Goal: Find specific page/section

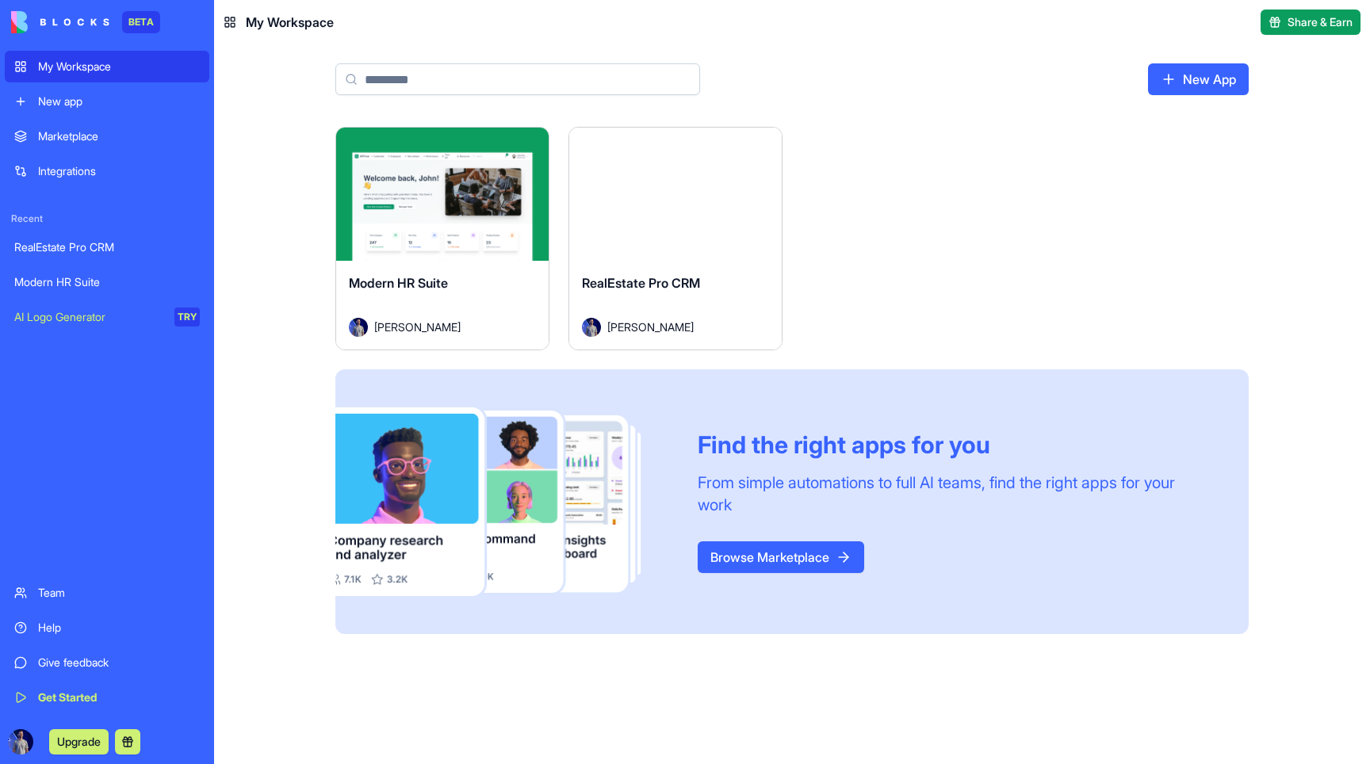
click at [59, 253] on div "RealEstate Pro CRM" at bounding box center [106, 247] width 185 height 16
